Goal: Task Accomplishment & Management: Use online tool/utility

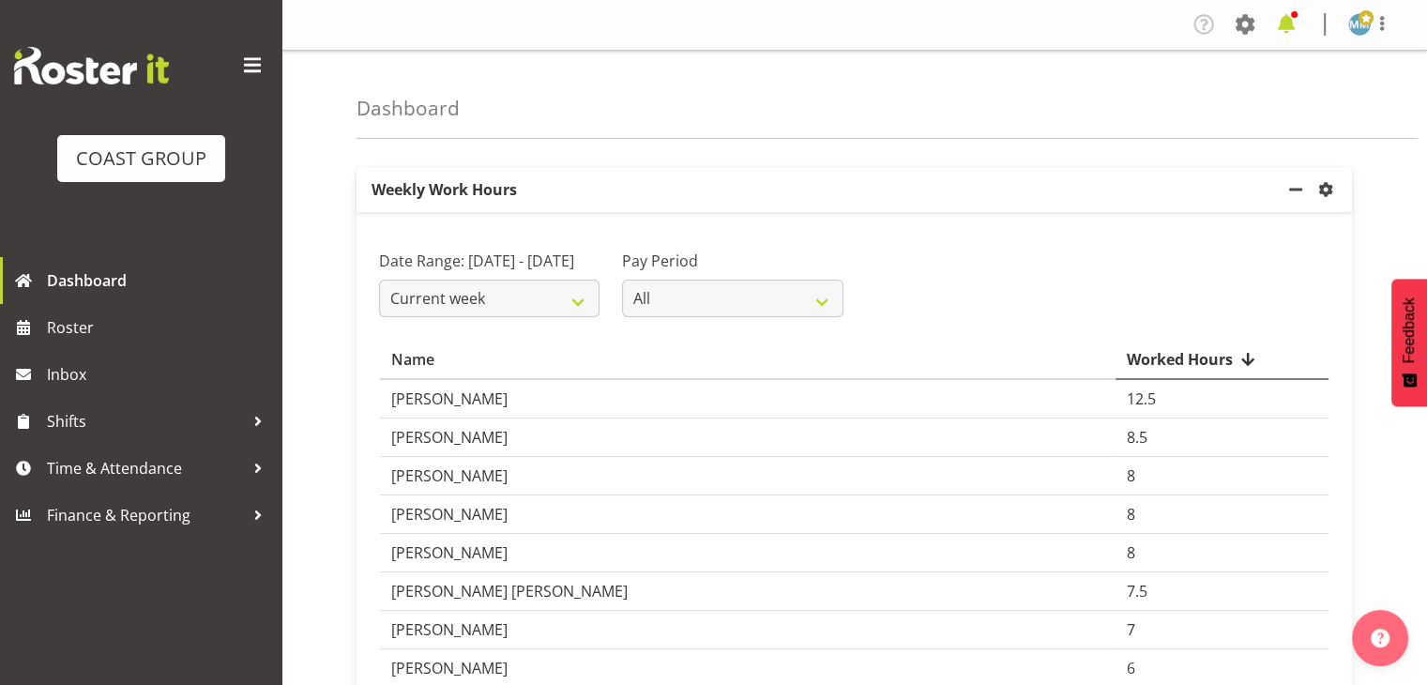
click at [1284, 22] on span at bounding box center [1286, 24] width 30 height 30
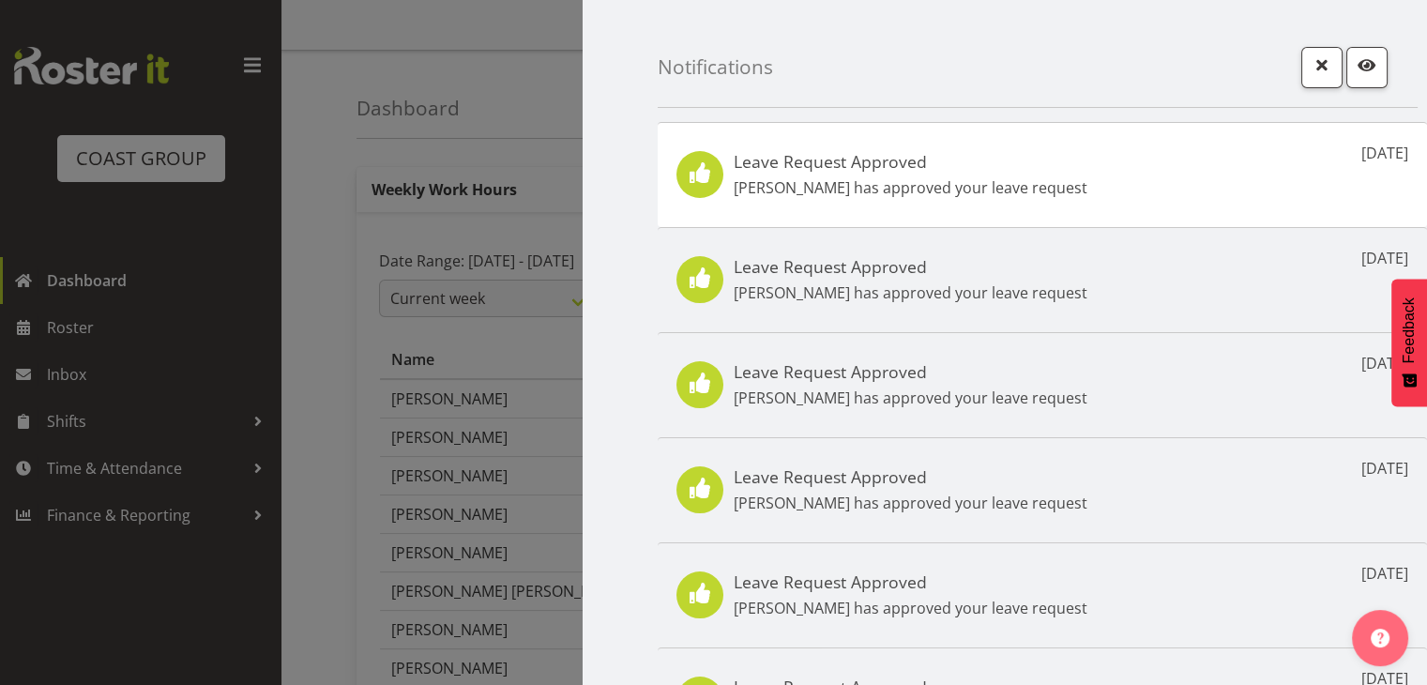
click at [959, 178] on p "Woojin Jung has approved your leave request" at bounding box center [911, 187] width 354 height 23
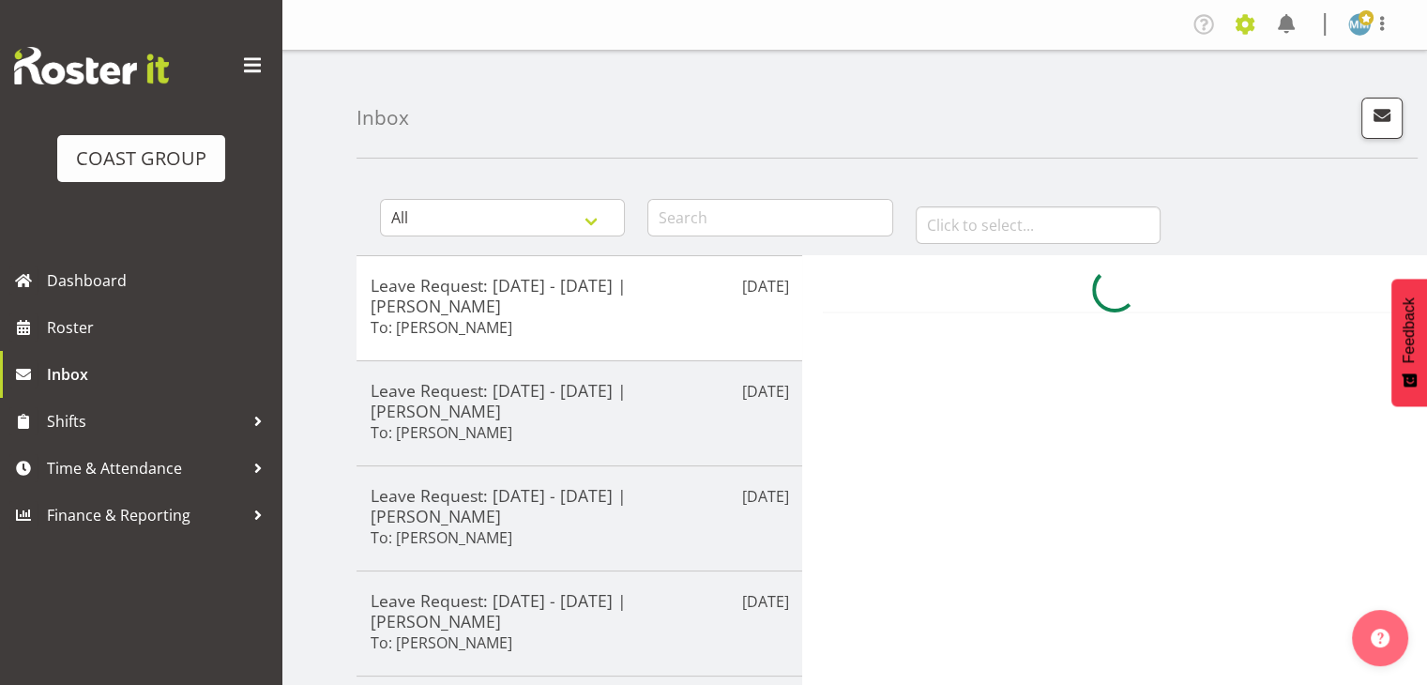
click at [1242, 34] on span at bounding box center [1245, 24] width 30 height 30
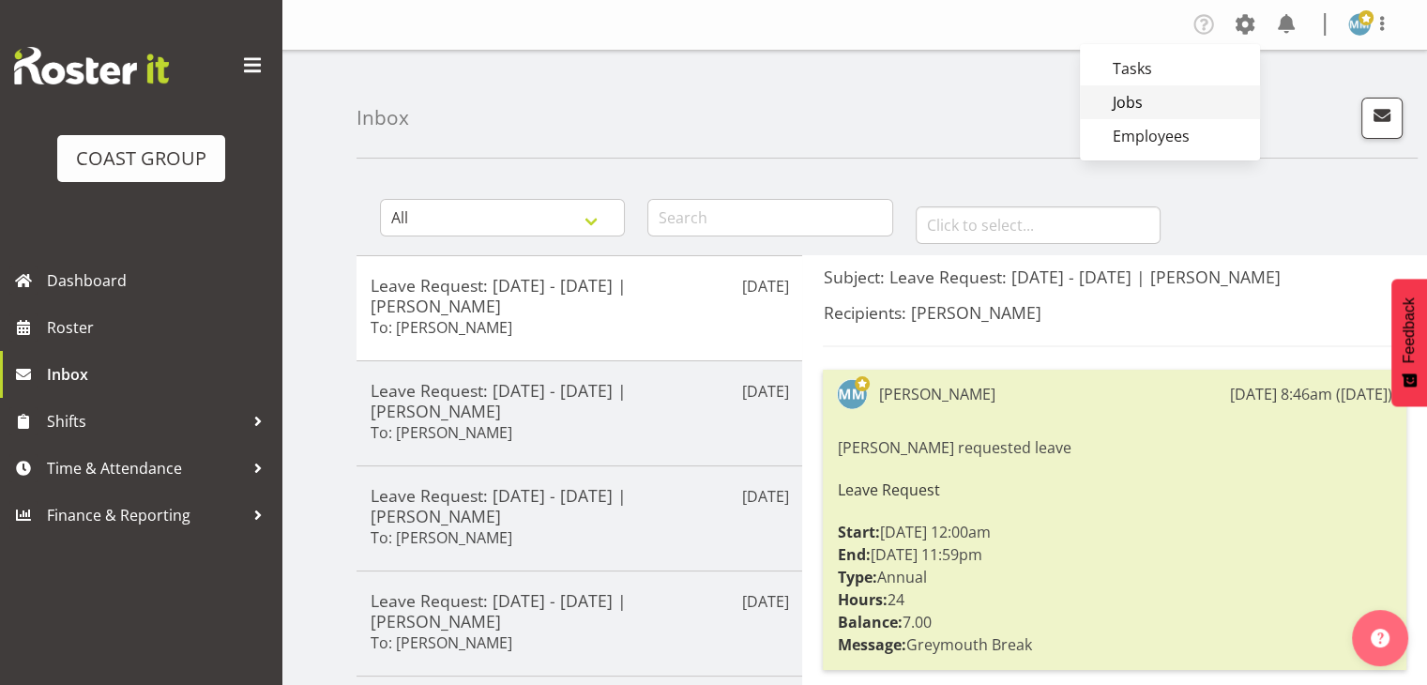
click at [1135, 101] on link "Jobs" at bounding box center [1170, 102] width 180 height 34
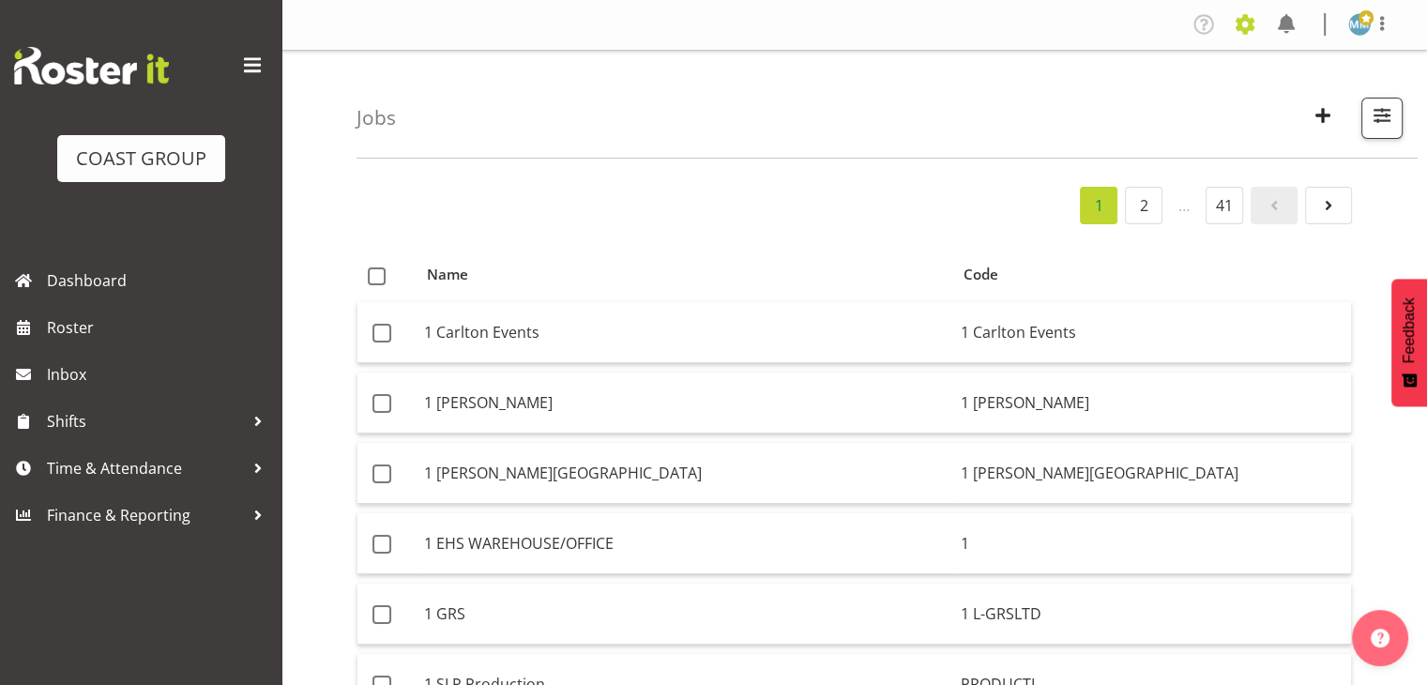
click at [1245, 29] on span at bounding box center [1245, 24] width 30 height 30
click at [1145, 120] on link "Employees" at bounding box center [1170, 136] width 180 height 34
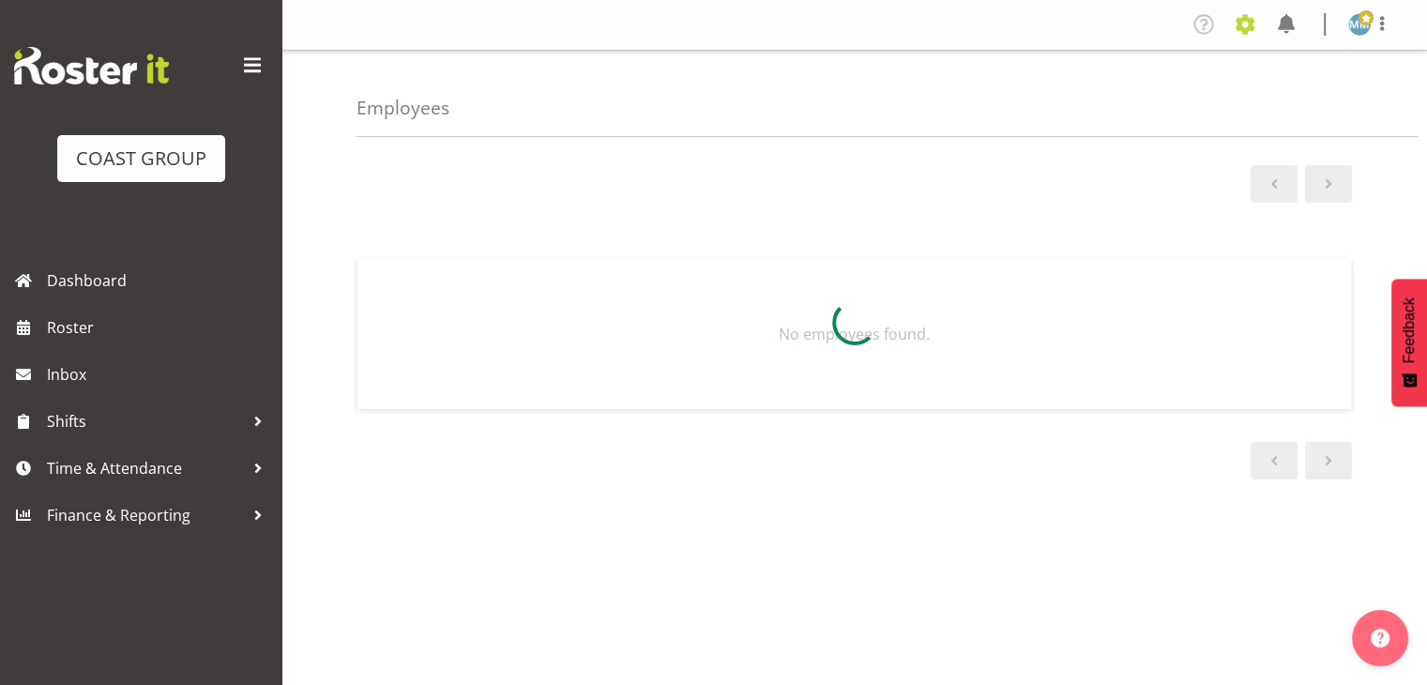
click at [1246, 22] on span at bounding box center [1245, 24] width 30 height 30
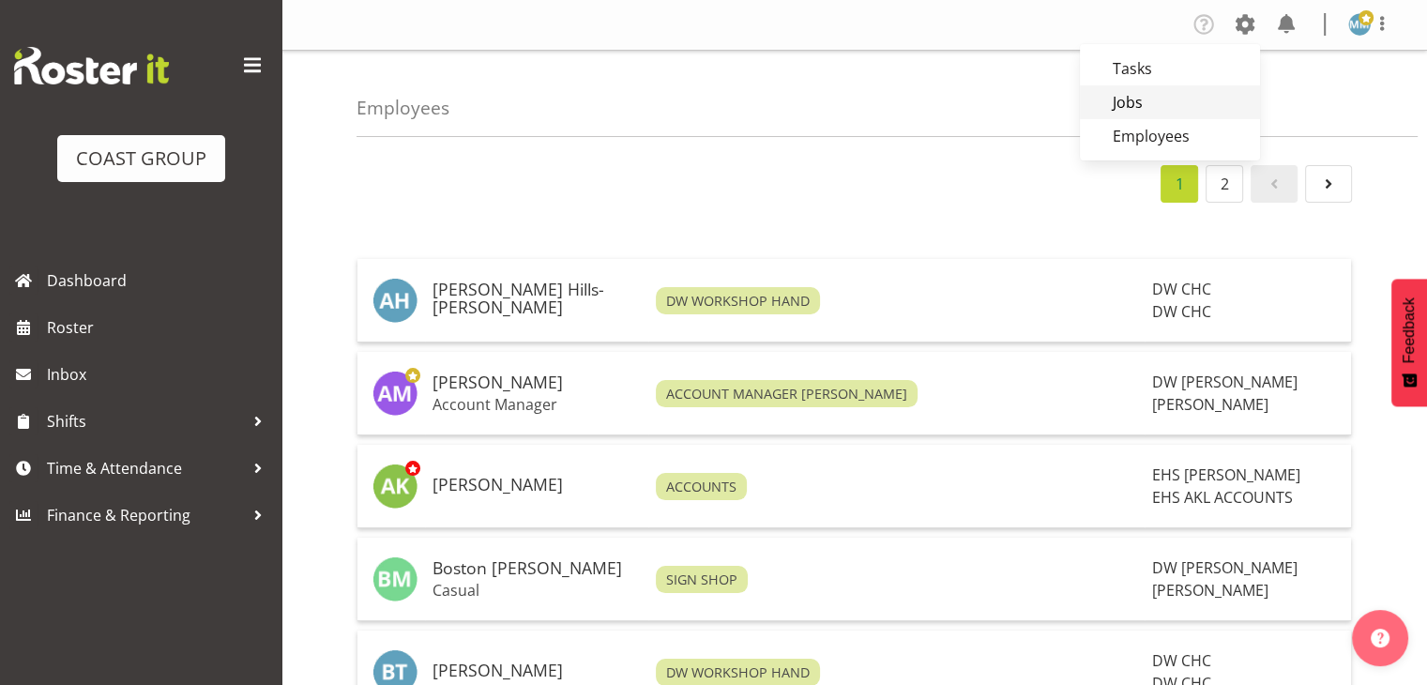
click at [1156, 94] on link "Jobs" at bounding box center [1170, 102] width 180 height 34
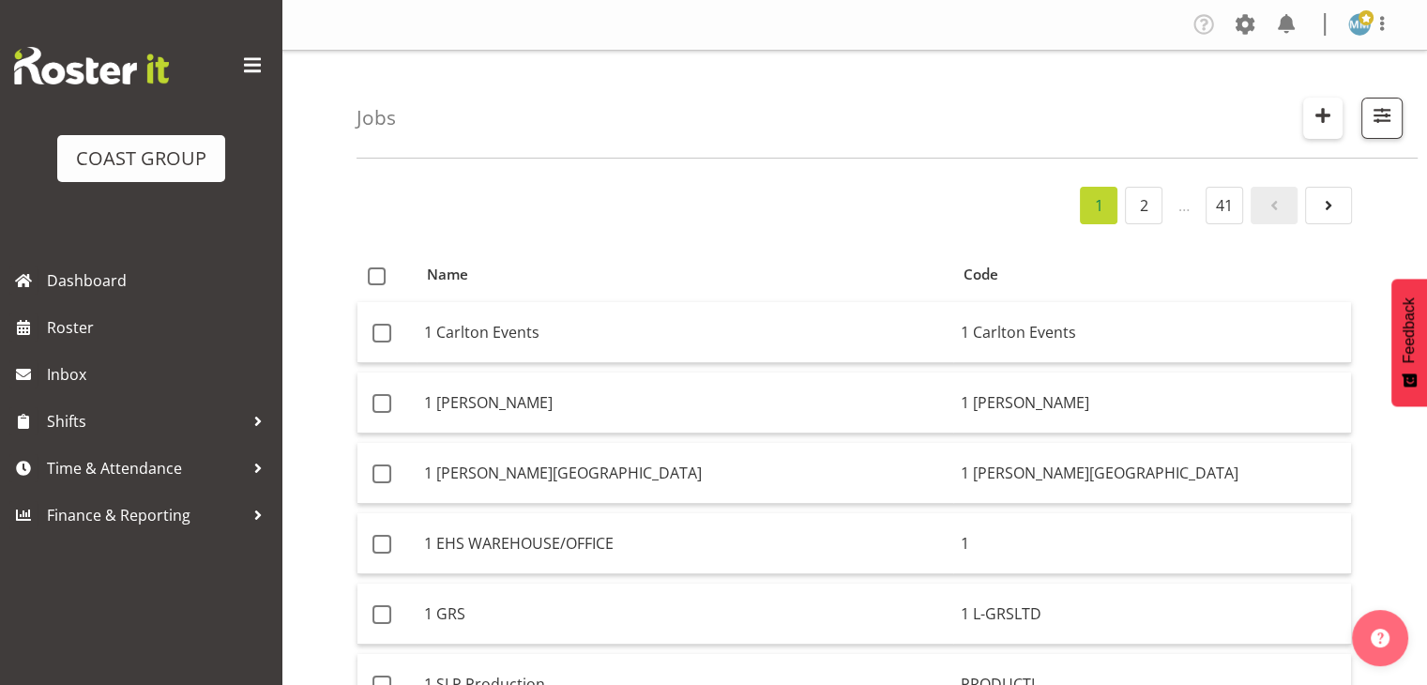
click at [1314, 117] on span "button" at bounding box center [1323, 115] width 24 height 24
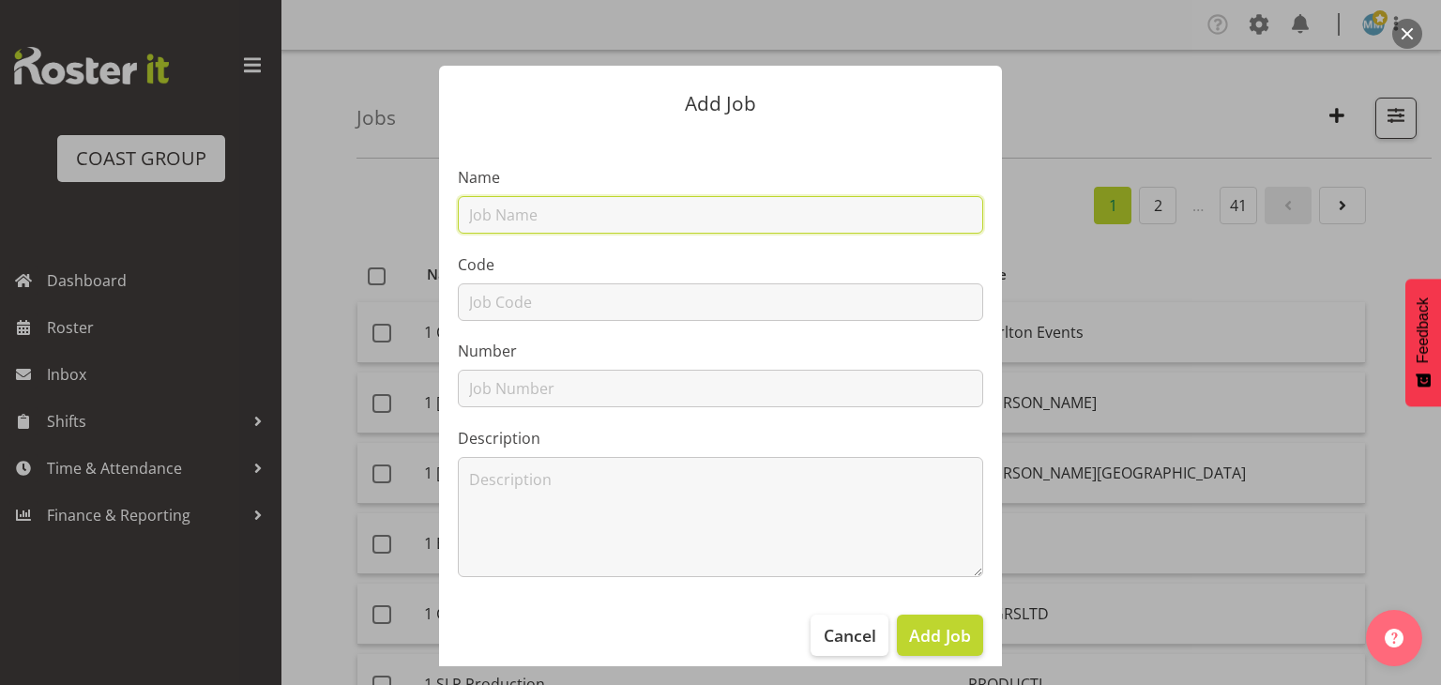
click at [676, 220] on input "text" at bounding box center [720, 215] width 525 height 38
click at [638, 208] on input "text" at bounding box center [720, 215] width 525 height 38
paste input "W253244"
type input "W253244 DW Mitre 10 Wgtn Central - Internal/External"
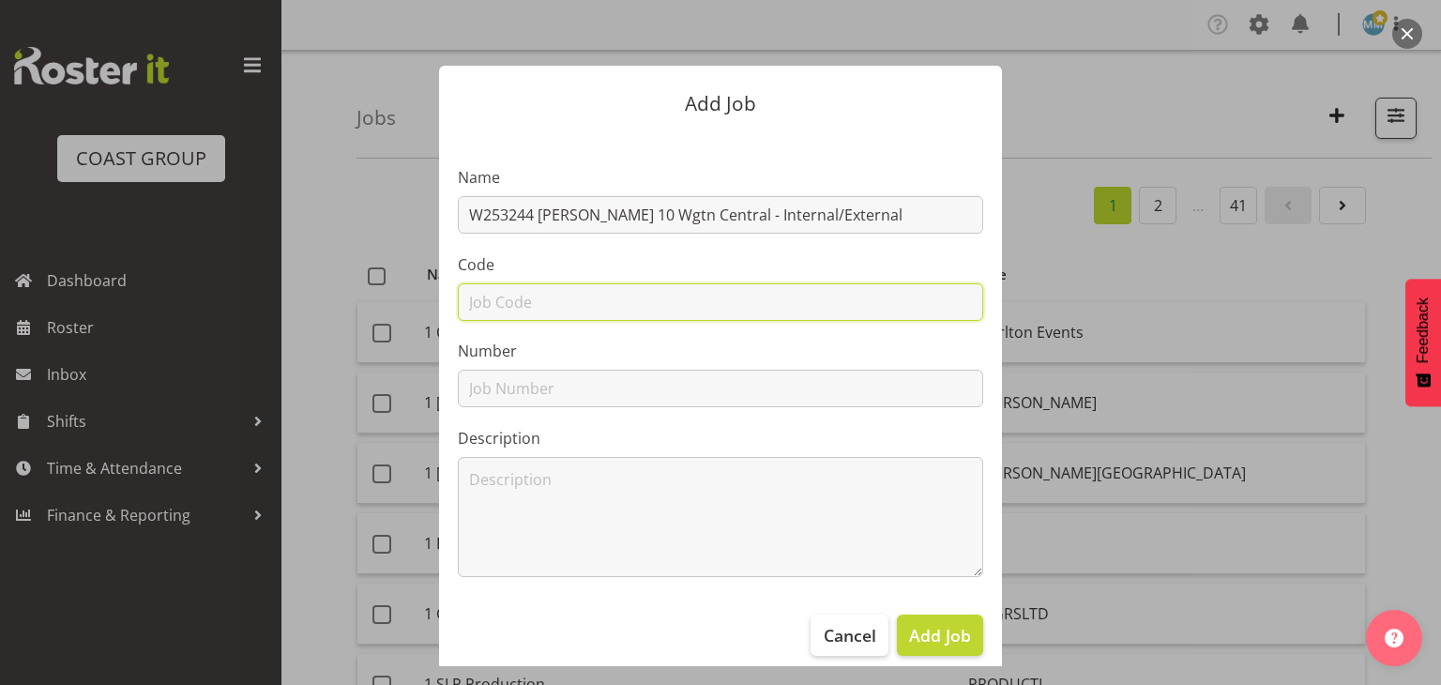
click at [523, 298] on input "text" at bounding box center [720, 302] width 525 height 38
paste input "W253244"
click at [490, 298] on input "W253244" at bounding box center [720, 302] width 525 height 38
click at [531, 305] on input "3244" at bounding box center [720, 302] width 525 height 38
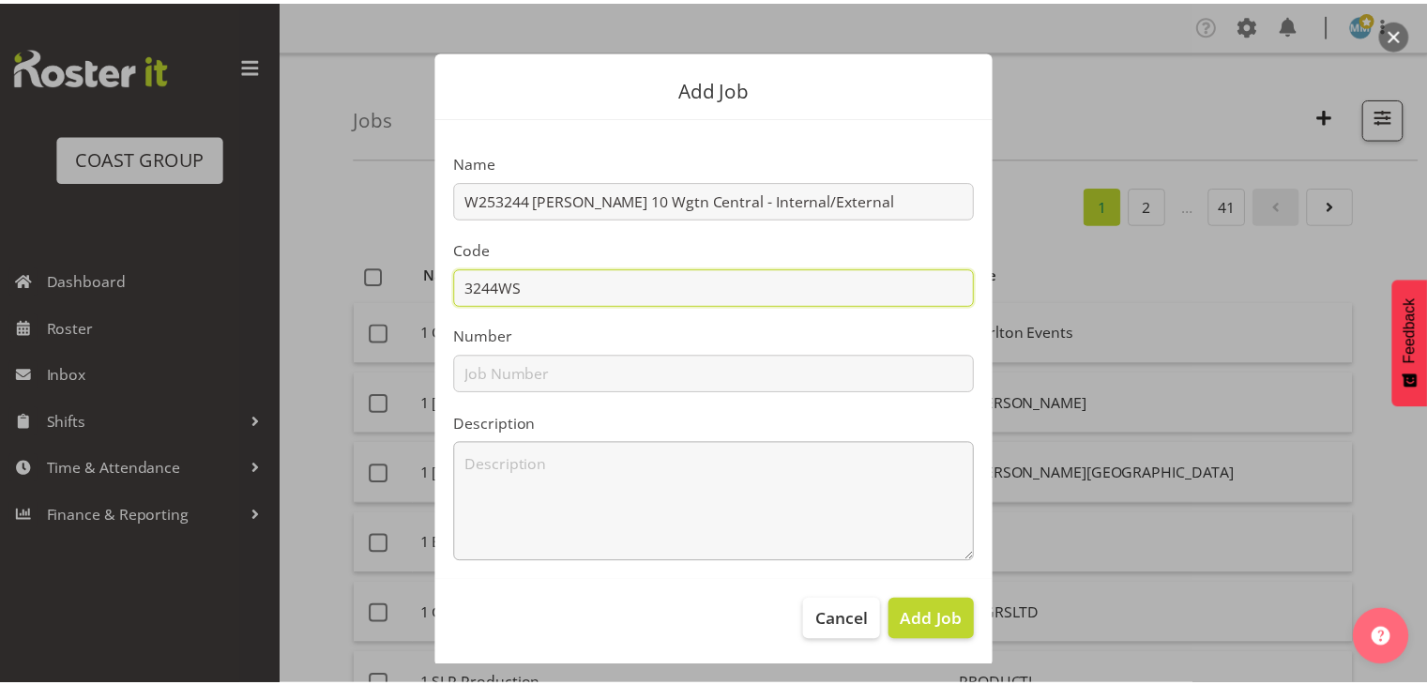
scroll to position [19, 0]
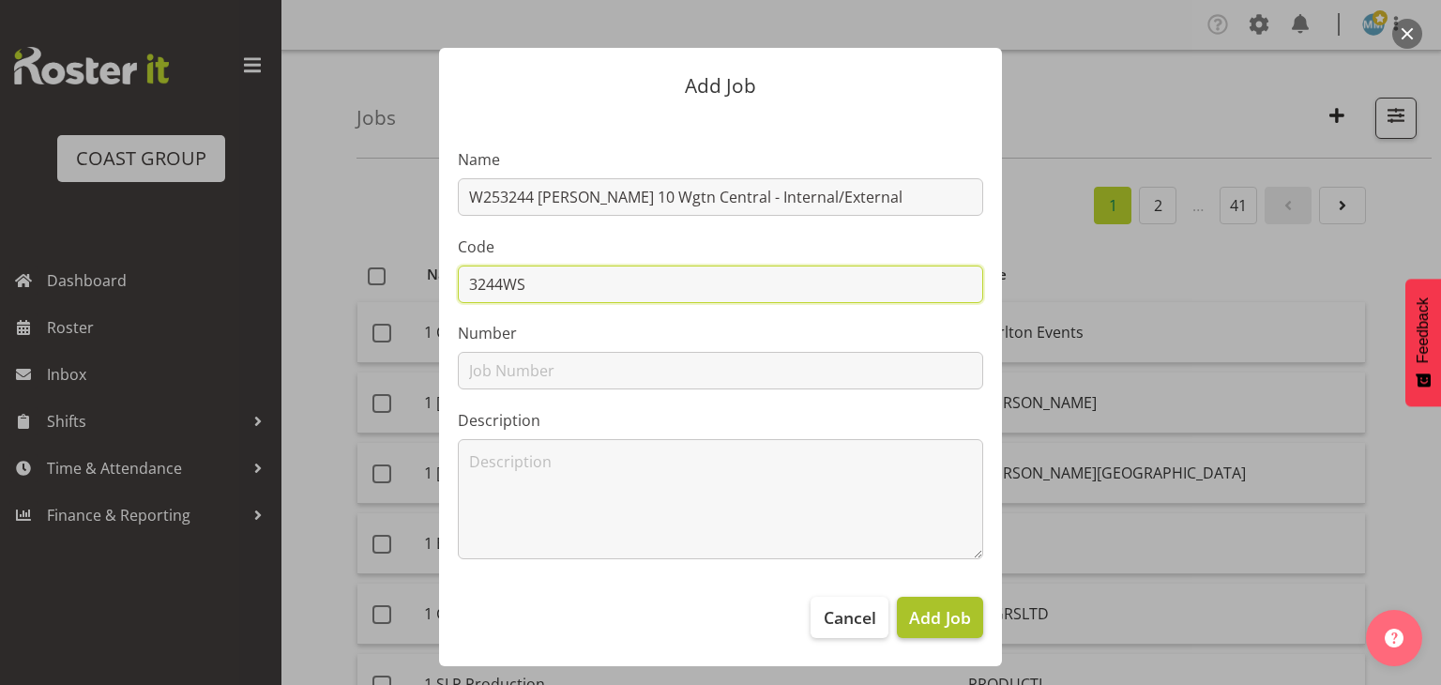
type input "3244WS"
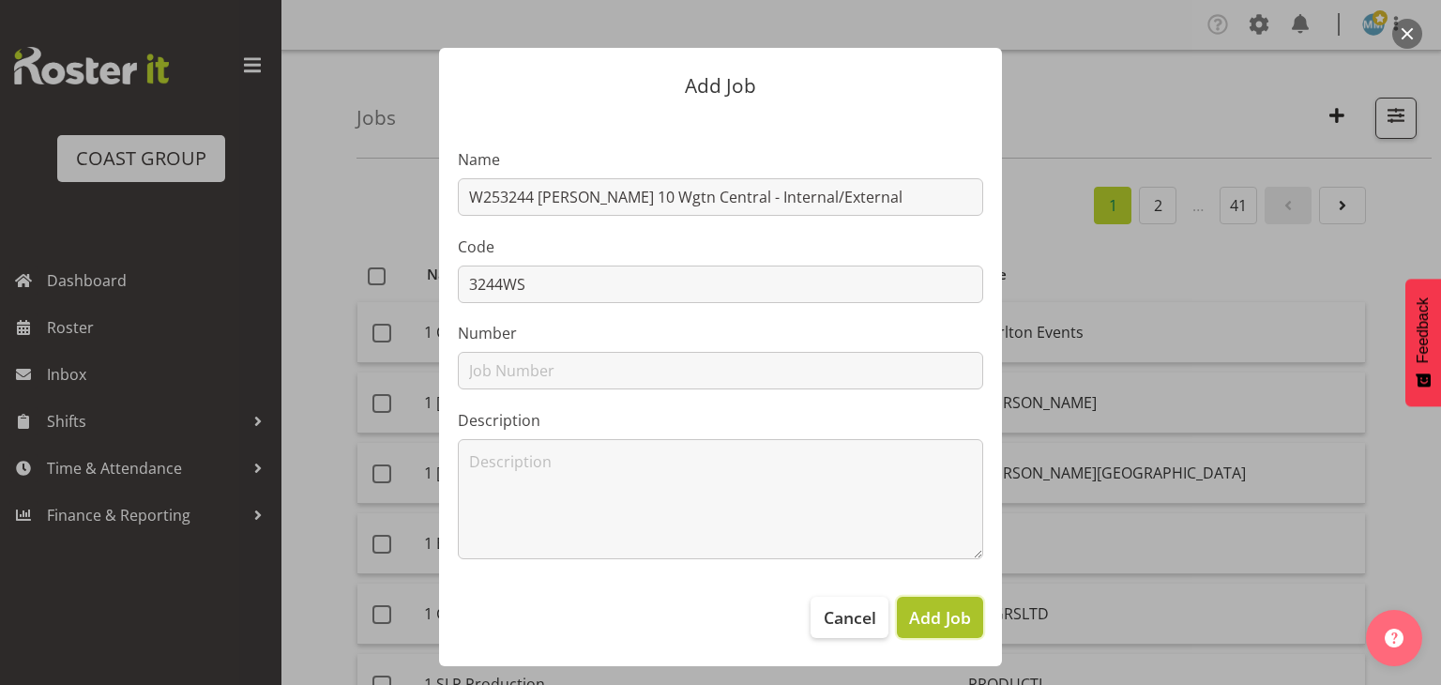
click at [940, 612] on span "Add Job" at bounding box center [940, 617] width 62 height 24
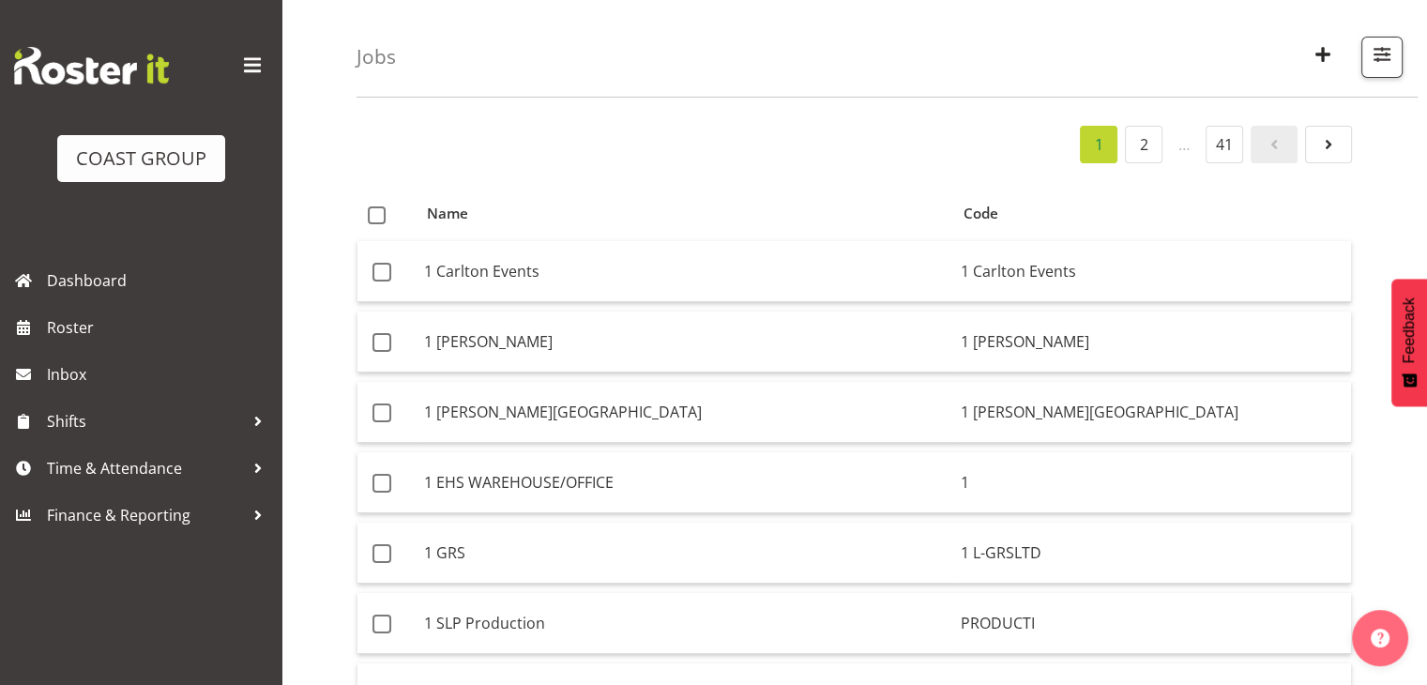
scroll to position [0, 0]
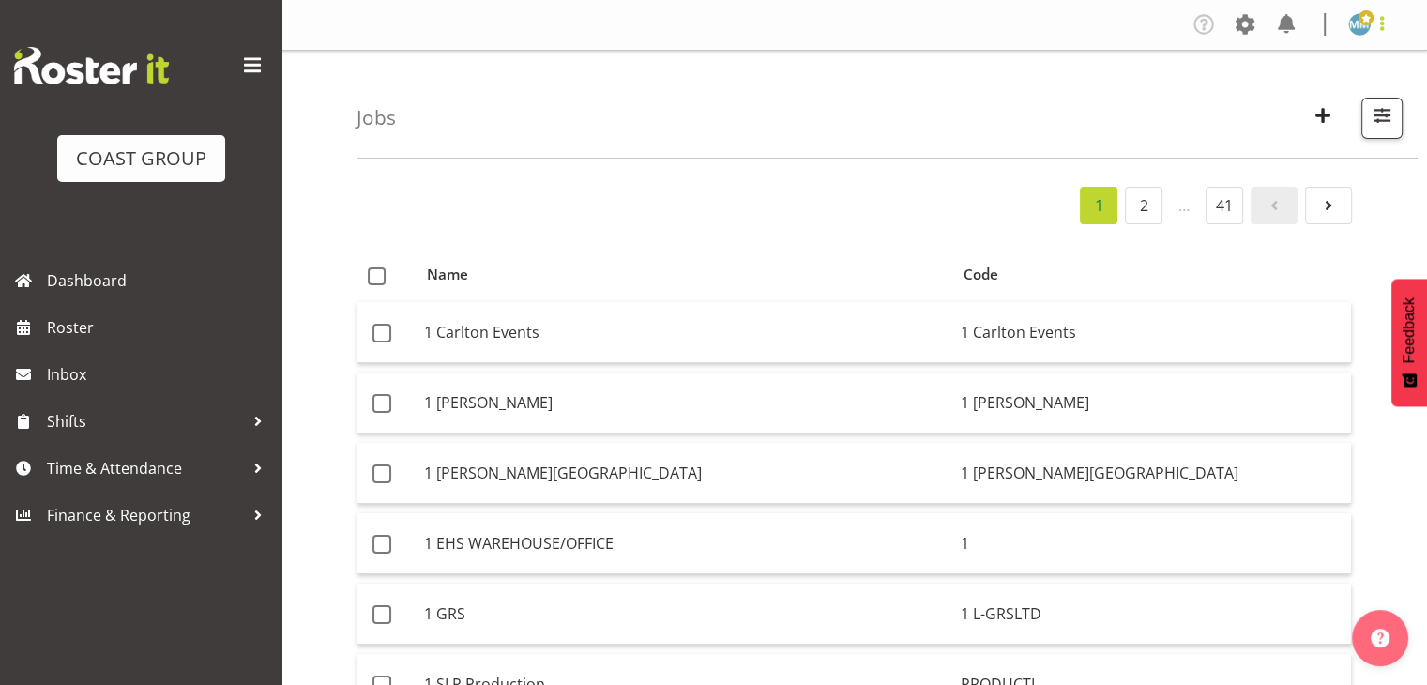
click at [1375, 26] on span at bounding box center [1382, 23] width 23 height 23
click at [1268, 100] on link "Log Out" at bounding box center [1303, 99] width 180 height 34
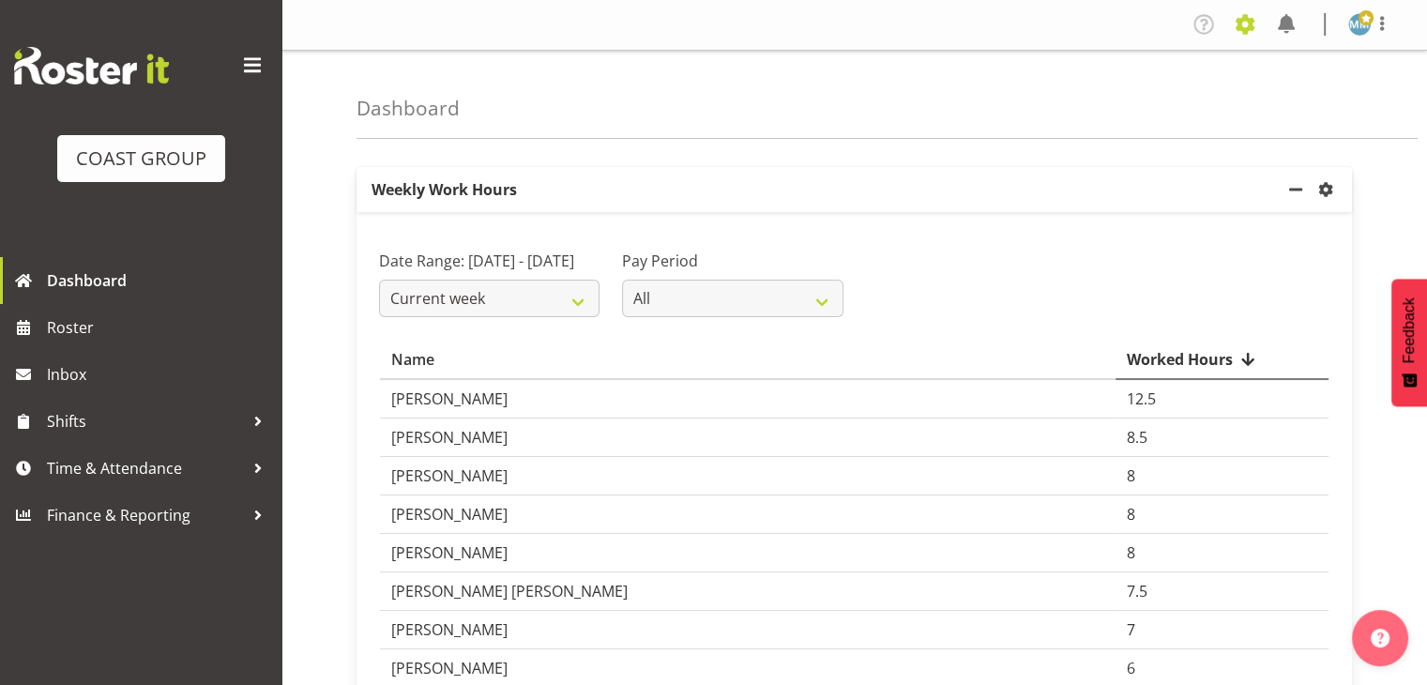
click at [1250, 18] on span at bounding box center [1245, 24] width 30 height 30
click at [1159, 104] on link "Jobs" at bounding box center [1170, 102] width 180 height 34
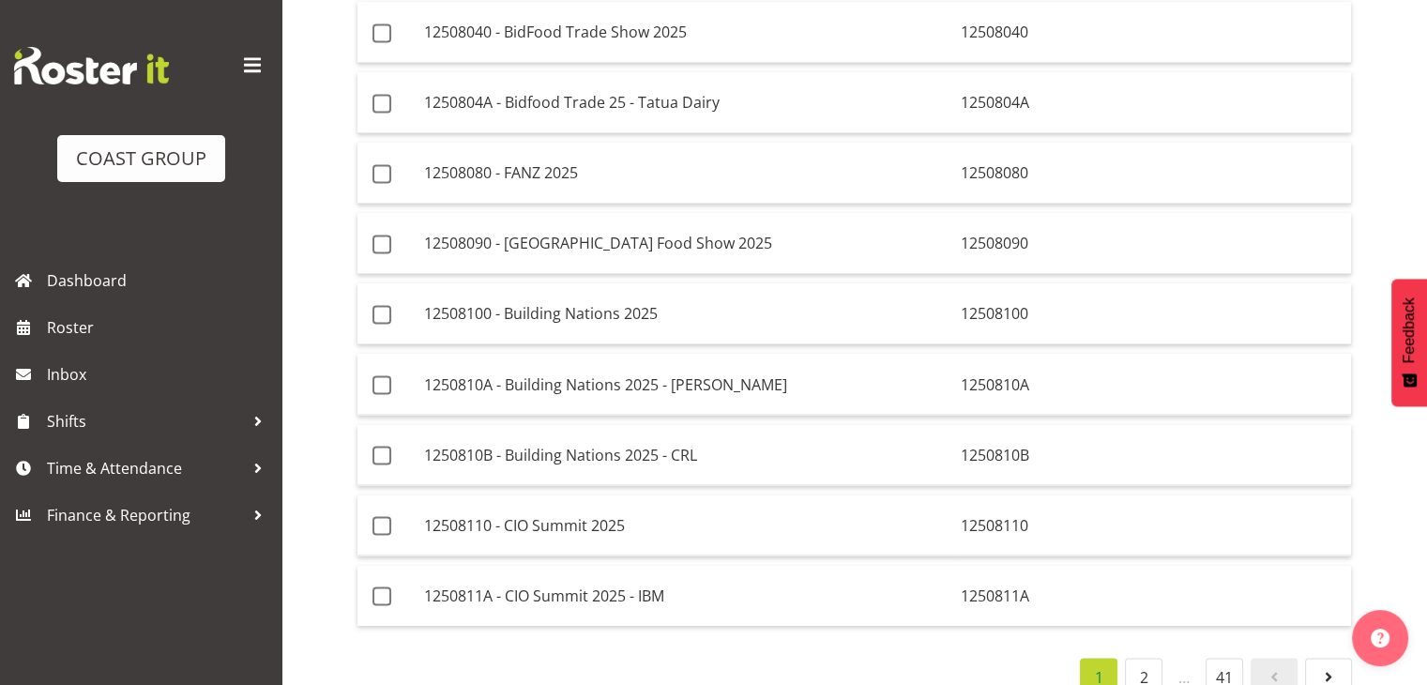
scroll to position [3195, 0]
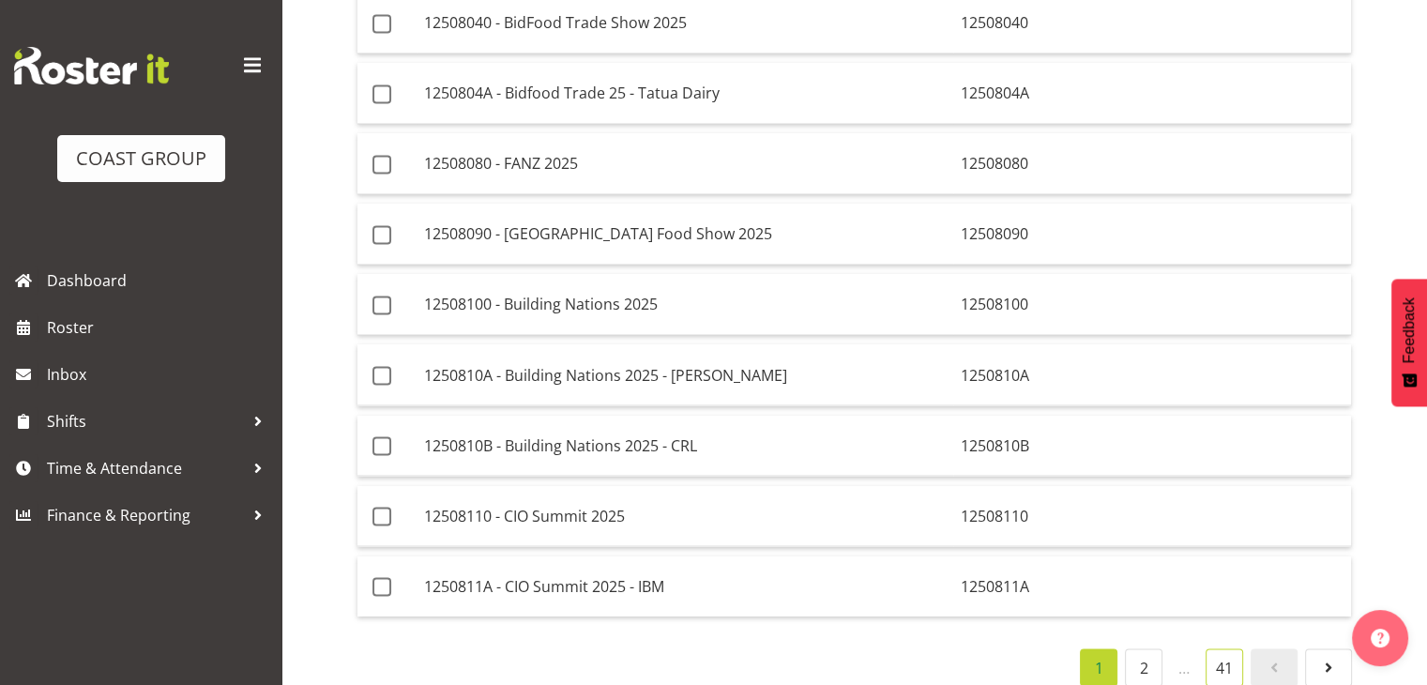
click at [1231, 648] on link "41" at bounding box center [1225, 667] width 38 height 38
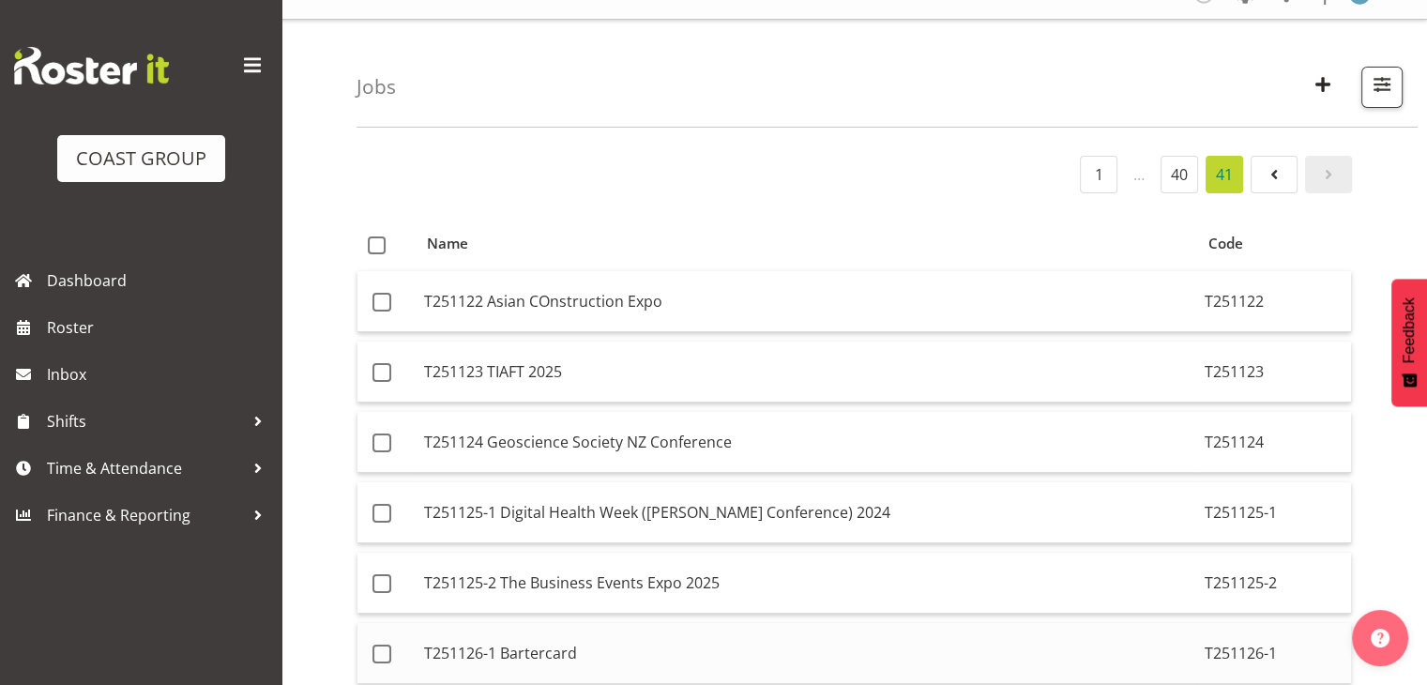
scroll to position [0, 0]
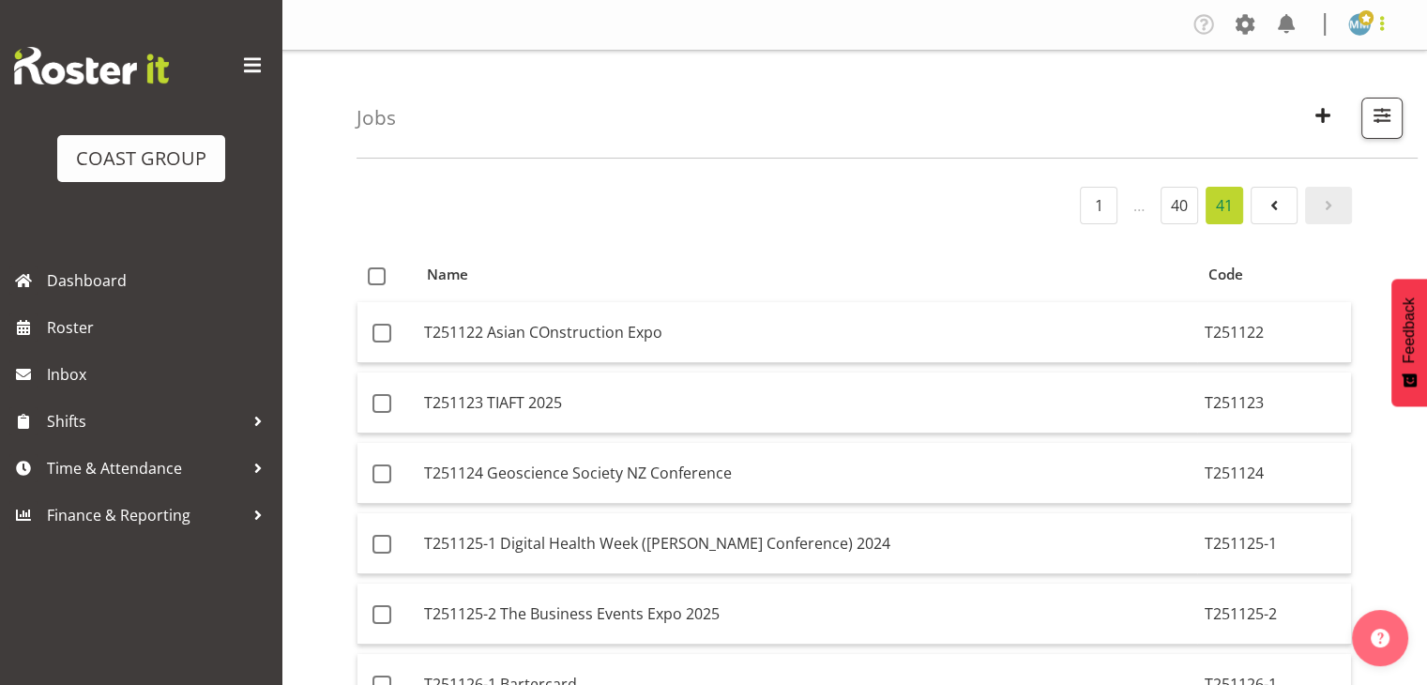
click at [1381, 30] on span at bounding box center [1382, 23] width 23 height 23
click at [1275, 110] on link "Log Out" at bounding box center [1303, 99] width 180 height 34
